Goal: Information Seeking & Learning: Learn about a topic

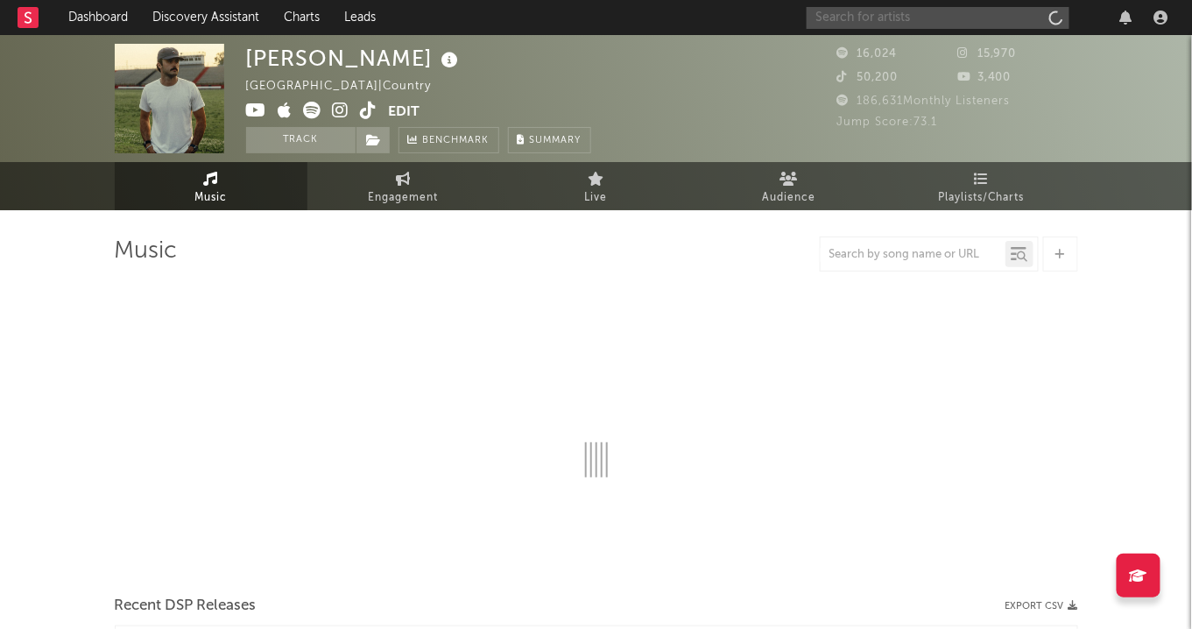
click at [907, 24] on input "text" at bounding box center [938, 18] width 263 height 22
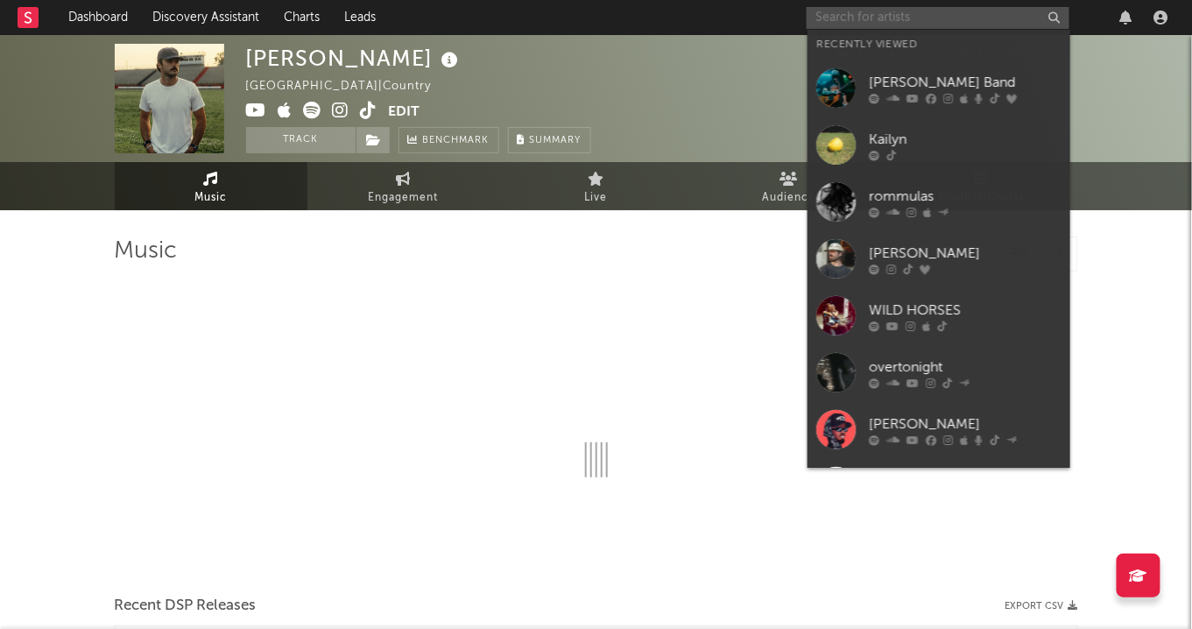
select select "6m"
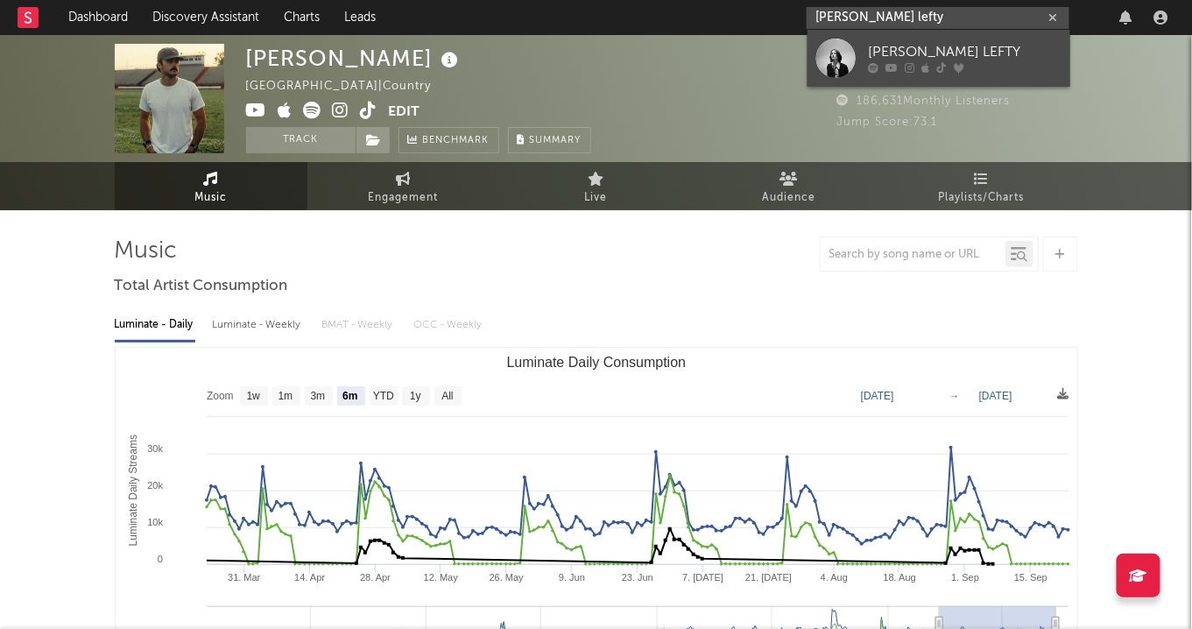
type input "[PERSON_NAME] lefty"
click at [944, 38] on link "[PERSON_NAME] LEFTY" at bounding box center [939, 58] width 263 height 57
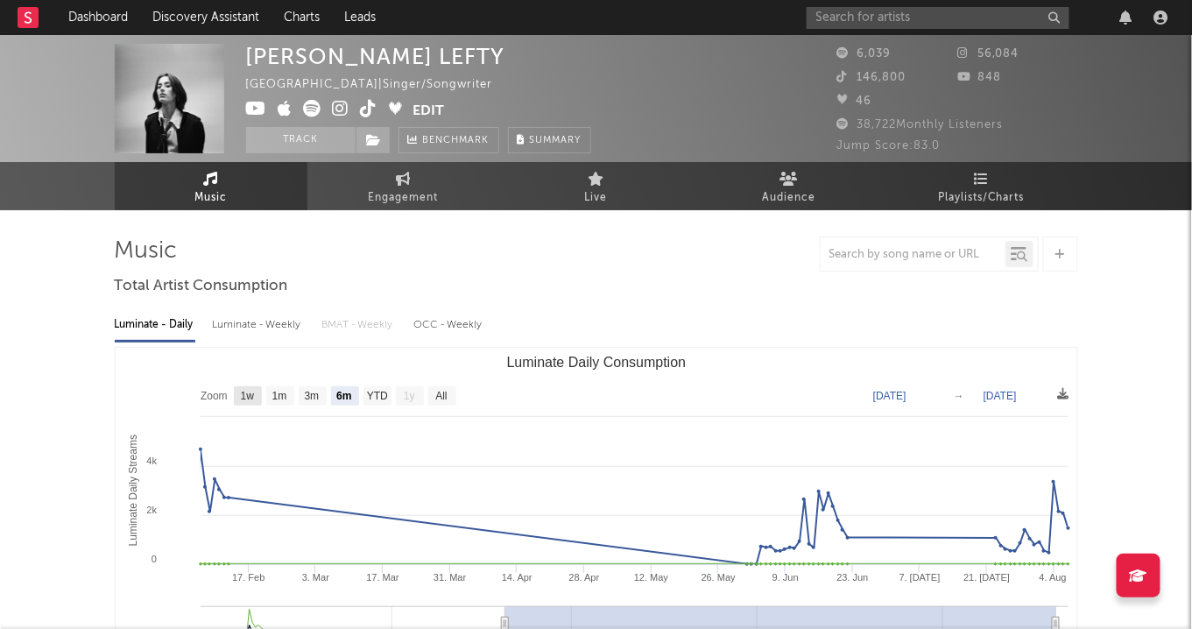
click at [247, 398] on text "1w" at bounding box center [247, 397] width 14 height 12
select select "1w"
type input "[DATE]"
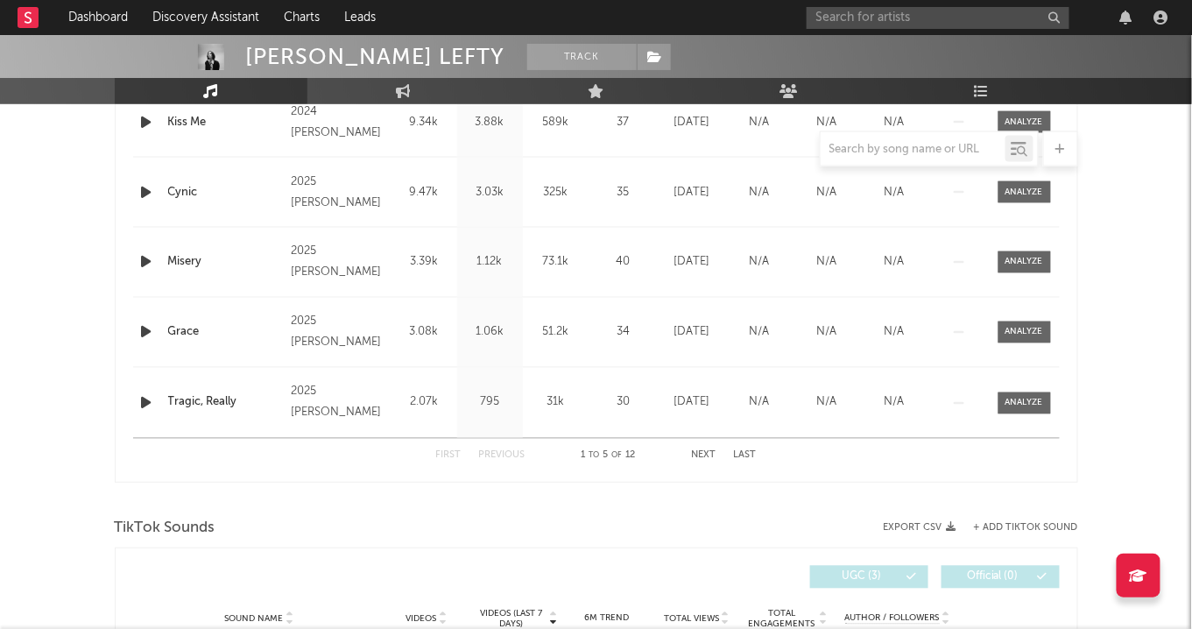
scroll to position [987, 0]
